Goal: Task Accomplishment & Management: Complete application form

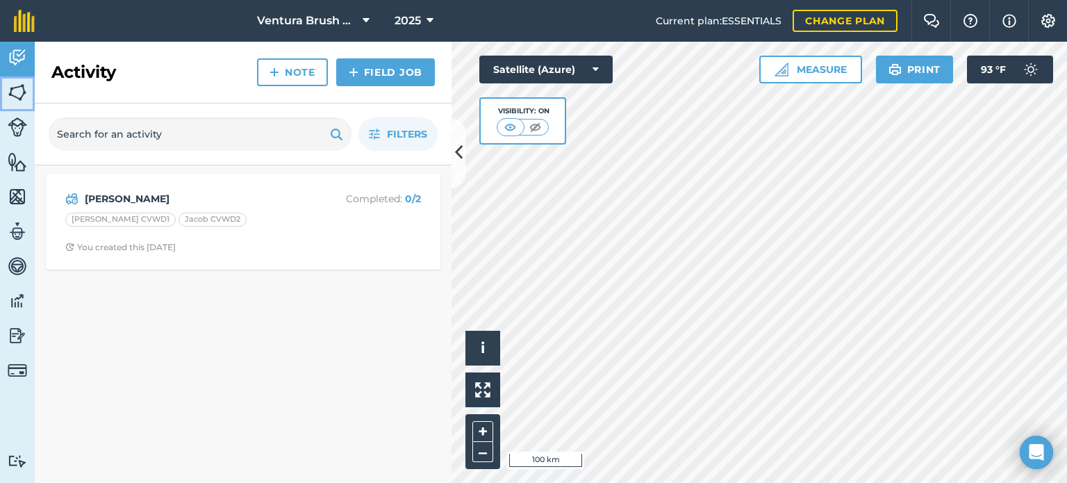
click at [18, 92] on img at bounding box center [17, 92] width 19 height 21
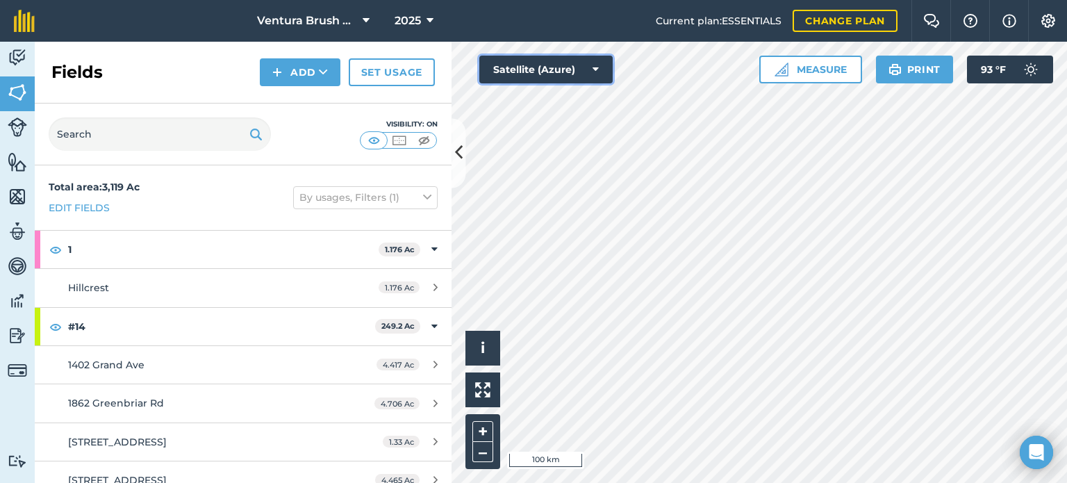
click at [569, 74] on button "Satellite (Azure)" at bounding box center [545, 70] width 133 height 28
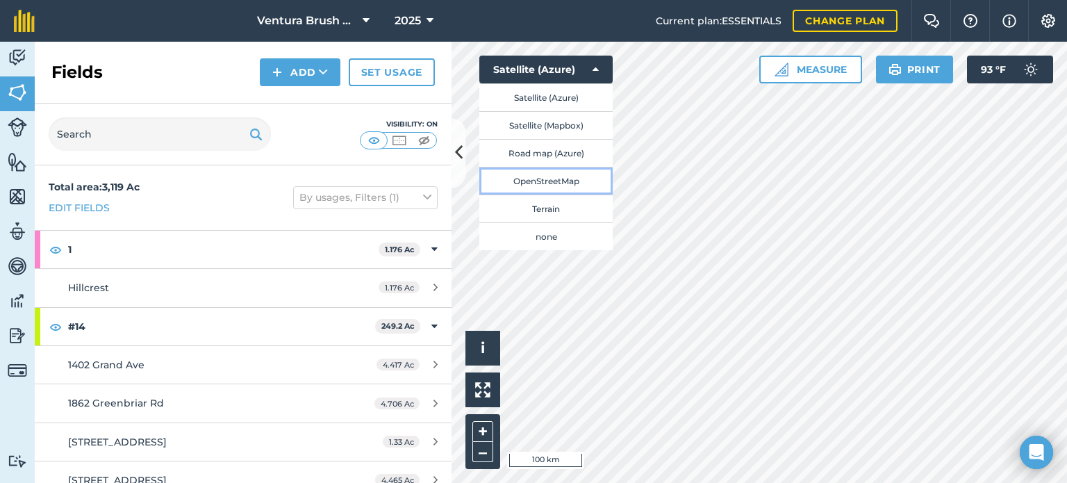
click at [578, 181] on button "OpenStreetMap" at bounding box center [545, 181] width 133 height 28
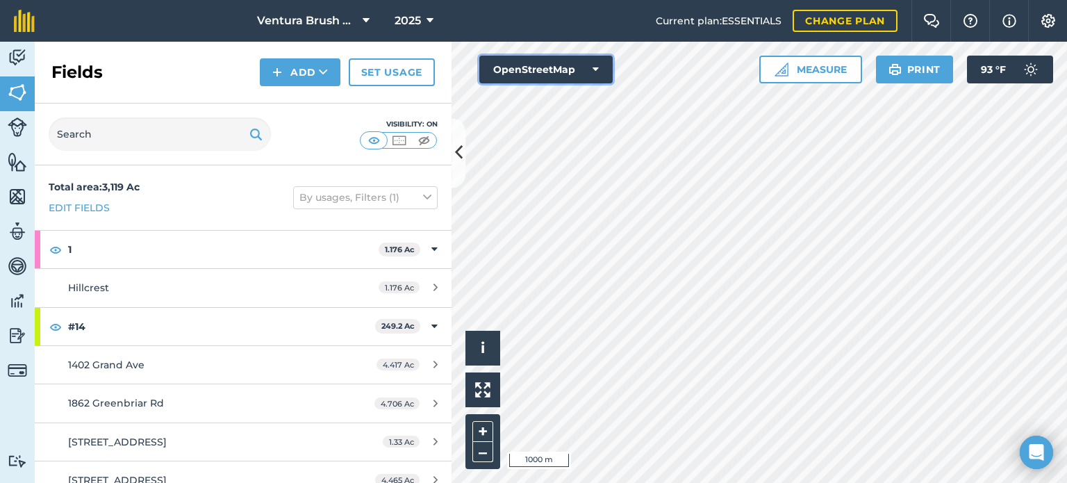
click at [592, 59] on button "OpenStreetMap" at bounding box center [545, 70] width 133 height 28
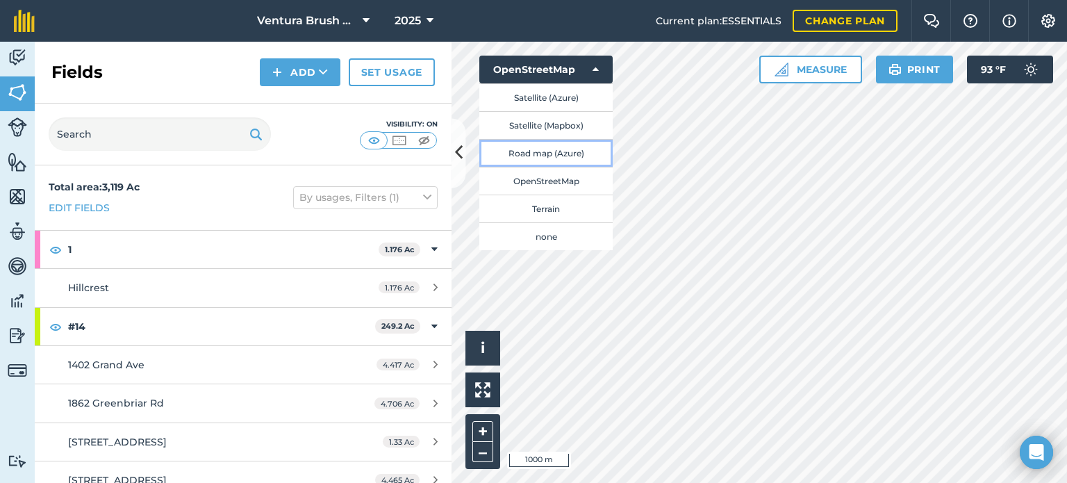
click at [580, 157] on button "Road map (Azure)" at bounding box center [545, 153] width 133 height 28
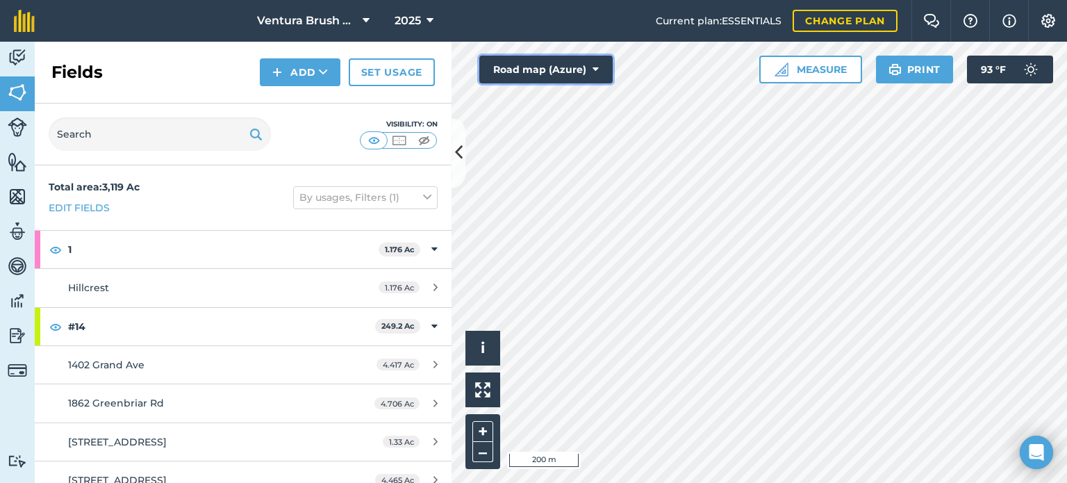
click at [558, 69] on button "Road map (Azure)" at bounding box center [545, 70] width 133 height 28
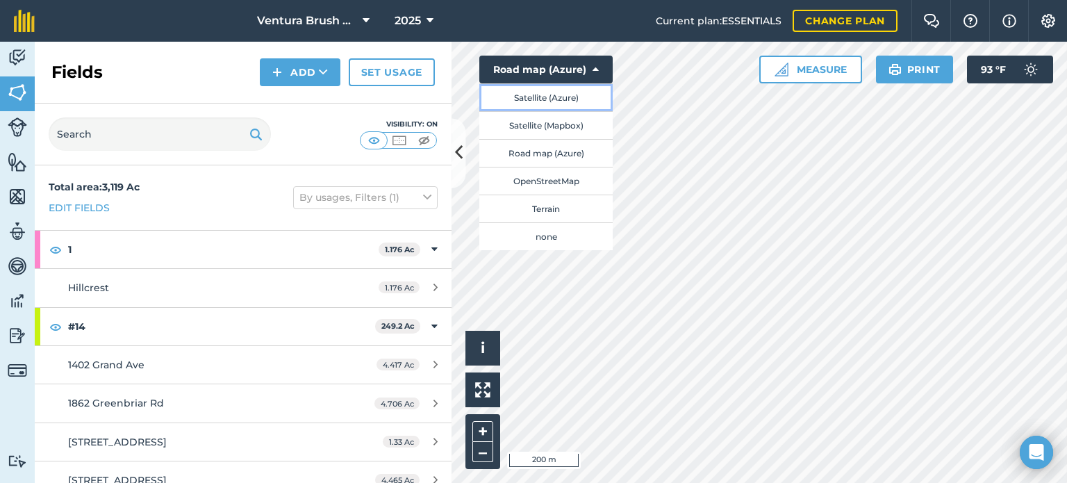
click at [542, 101] on button "Satellite (Azure)" at bounding box center [545, 97] width 133 height 28
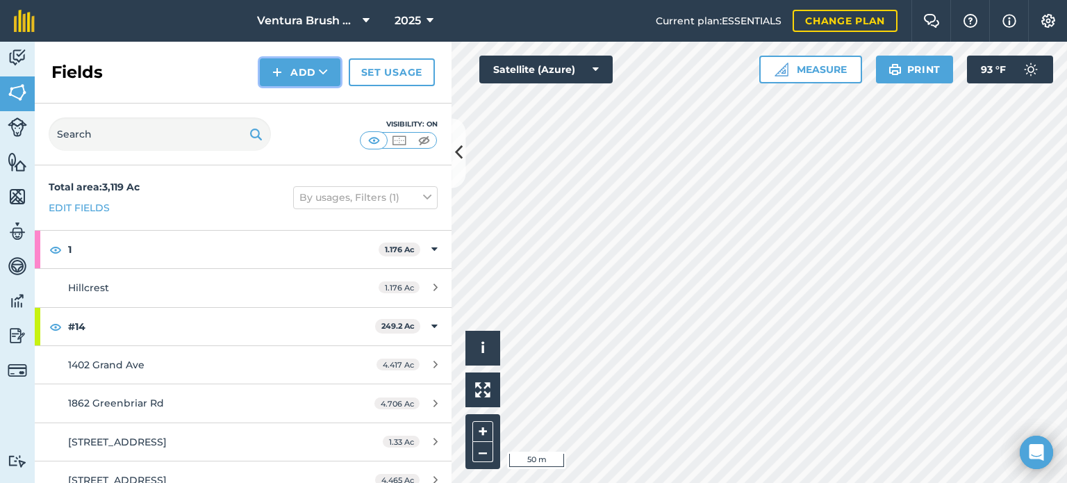
click at [308, 74] on button "Add" at bounding box center [300, 72] width 81 height 28
click at [296, 103] on link "Draw" at bounding box center [300, 103] width 76 height 31
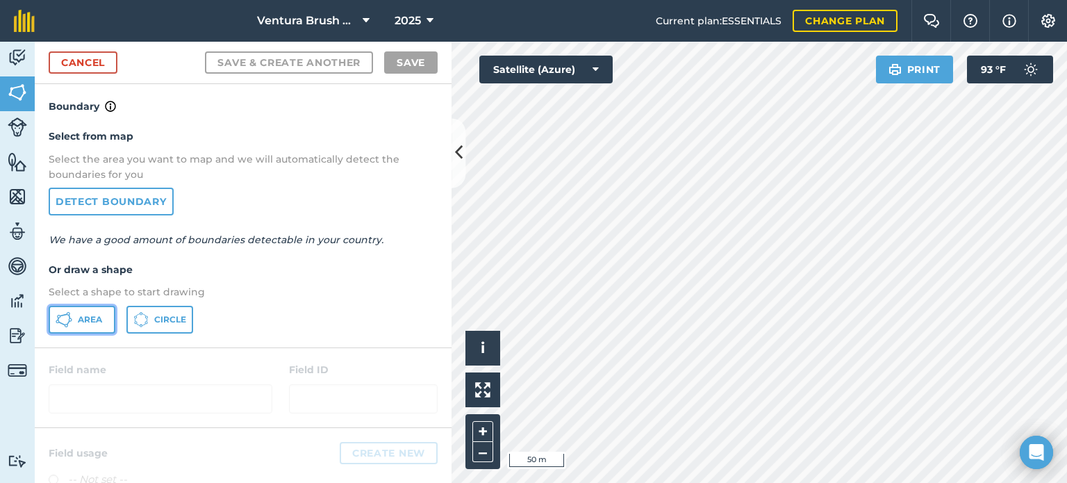
click at [92, 323] on span "Area" at bounding box center [90, 319] width 24 height 11
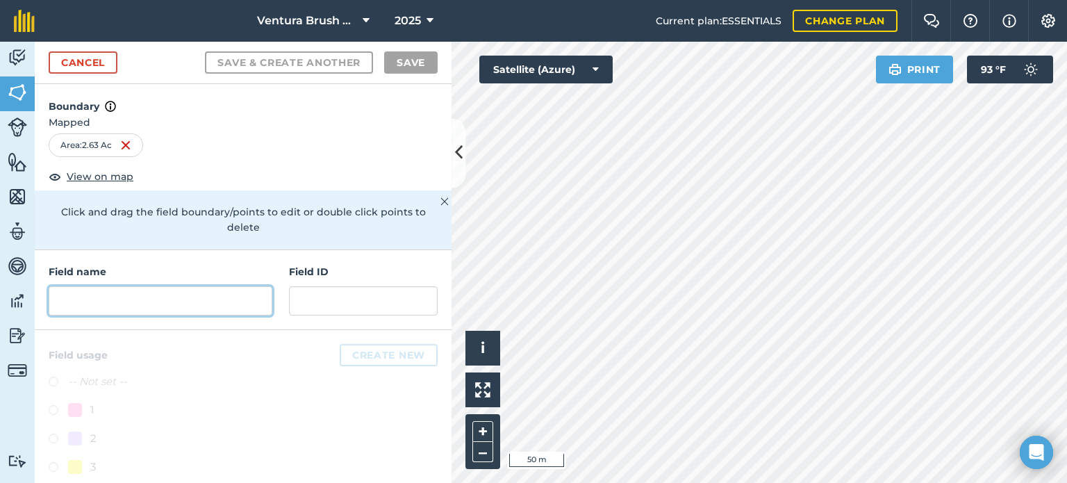
click at [144, 298] on input "text" at bounding box center [161, 300] width 224 height 29
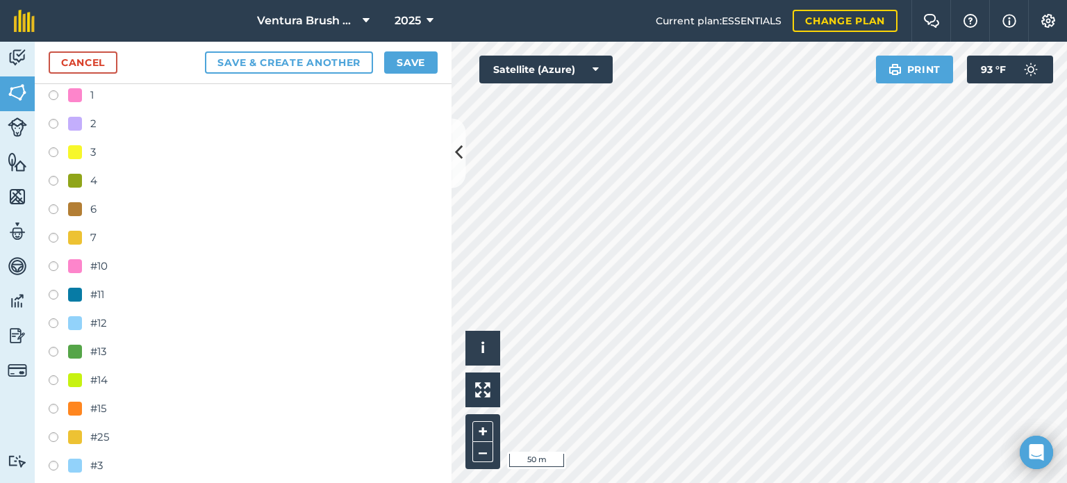
scroll to position [347, 0]
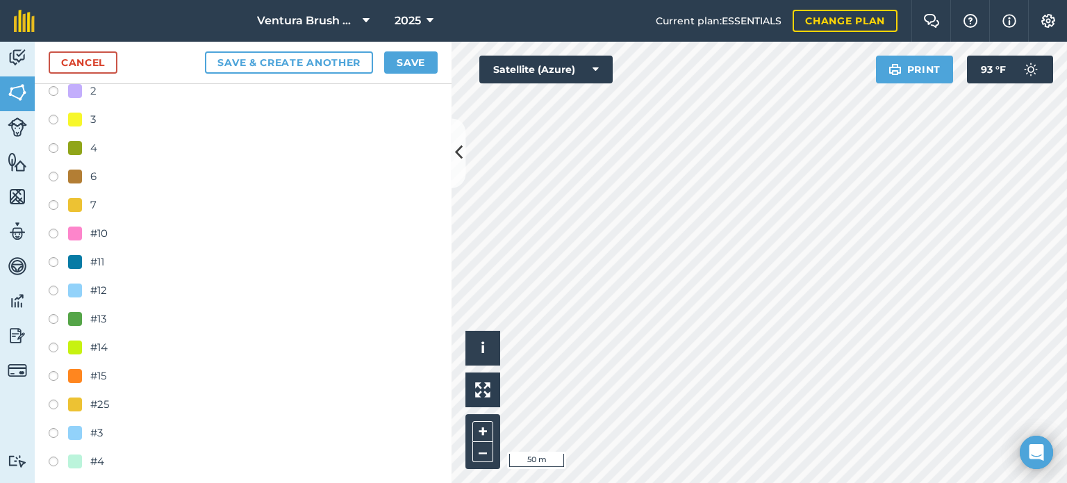
type input "ventura Veterans"
click at [53, 346] on label at bounding box center [58, 349] width 19 height 14
radio input "true"
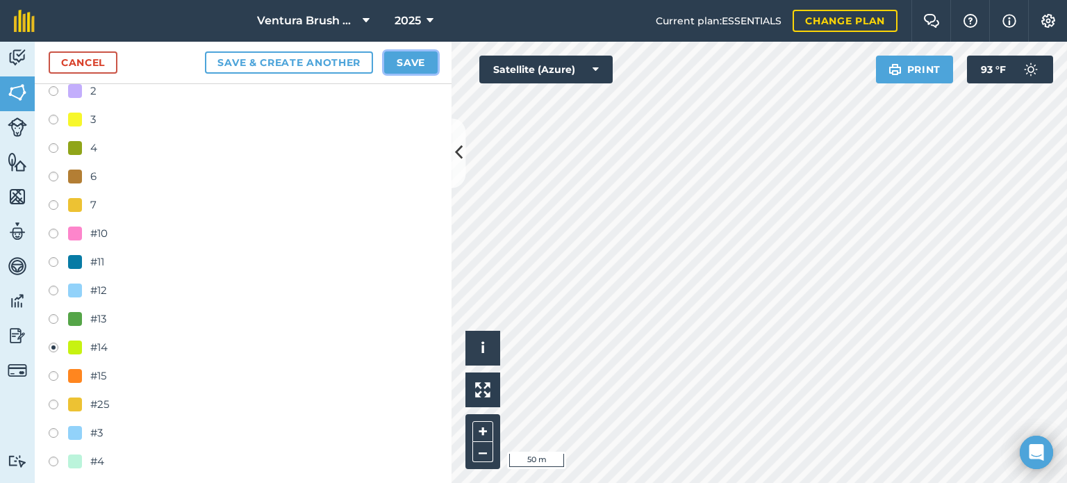
click at [405, 62] on button "Save" at bounding box center [410, 62] width 53 height 22
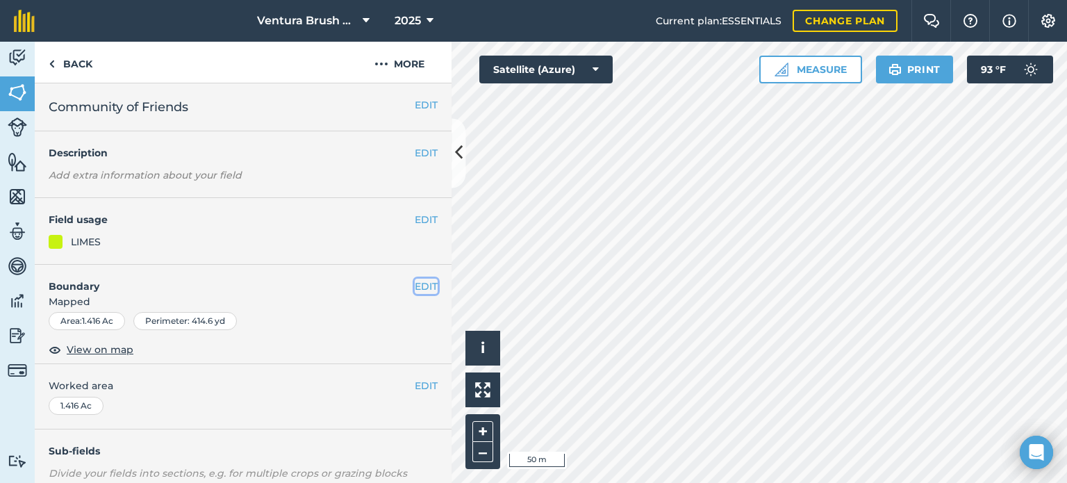
click at [416, 281] on button "EDIT" at bounding box center [426, 285] width 23 height 15
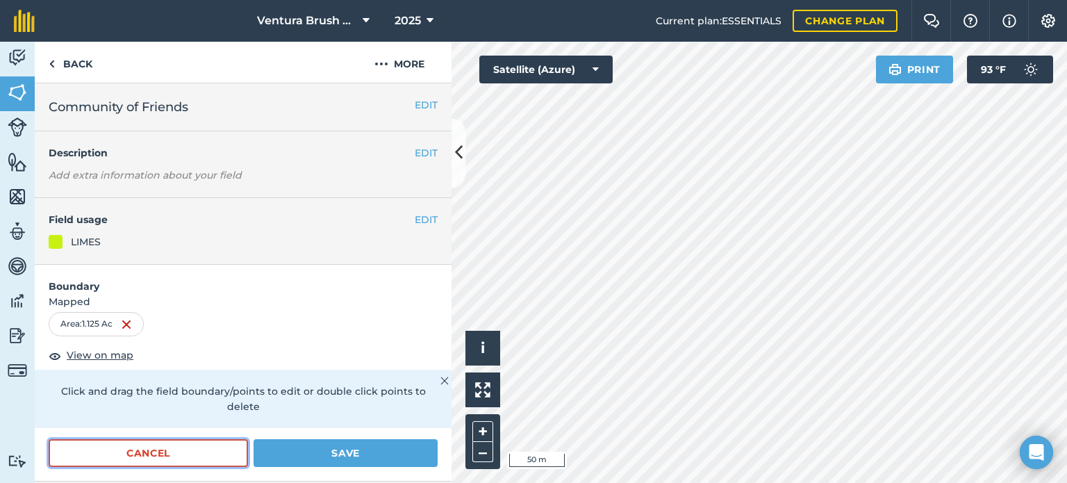
click at [147, 455] on button "Cancel" at bounding box center [148, 453] width 199 height 28
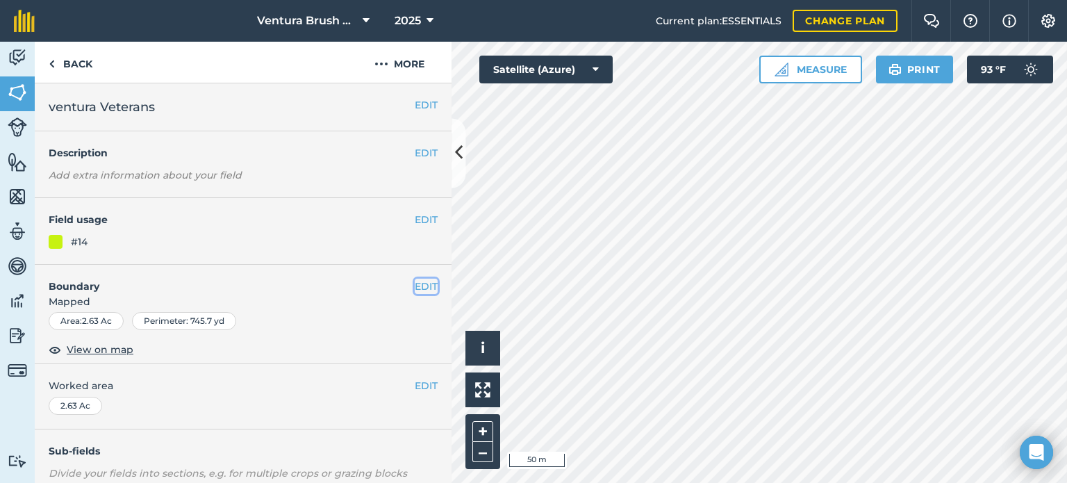
click at [415, 285] on button "EDIT" at bounding box center [426, 285] width 23 height 15
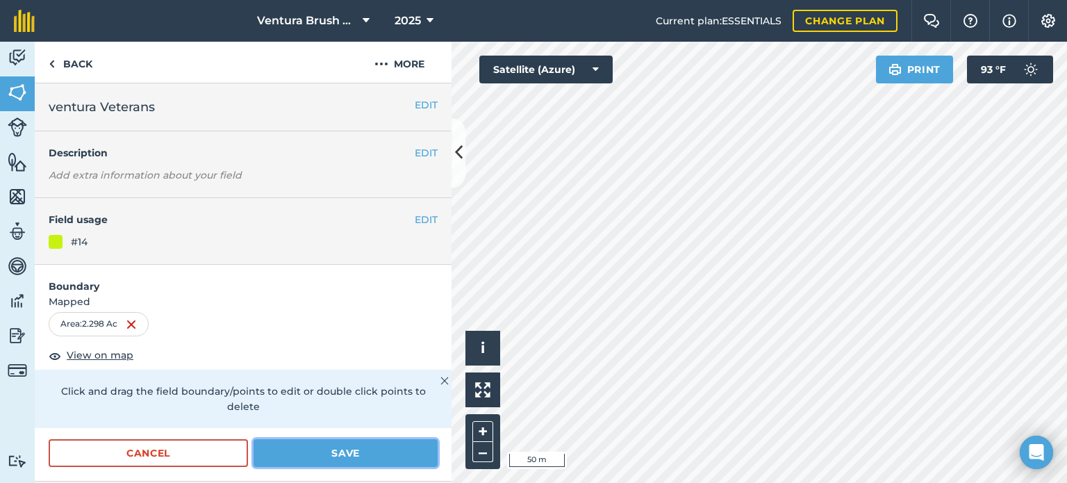
click at [342, 458] on button "Save" at bounding box center [345, 453] width 184 height 28
